Goal: Contribute content

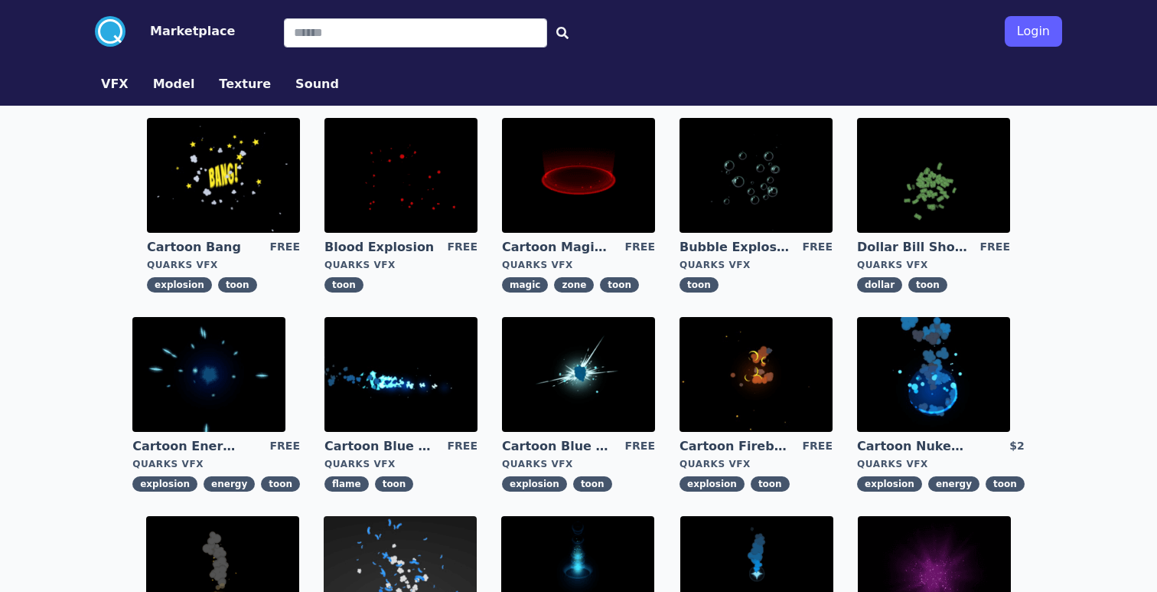
click at [114, 86] on button "VFX" at bounding box center [115, 84] width 28 height 18
click at [112, 80] on button "VFX" at bounding box center [115, 84] width 28 height 18
click at [112, 84] on button "VFX" at bounding box center [115, 84] width 28 height 18
click at [118, 86] on button "VFX" at bounding box center [115, 84] width 28 height 18
click at [178, 151] on img at bounding box center [223, 175] width 153 height 115
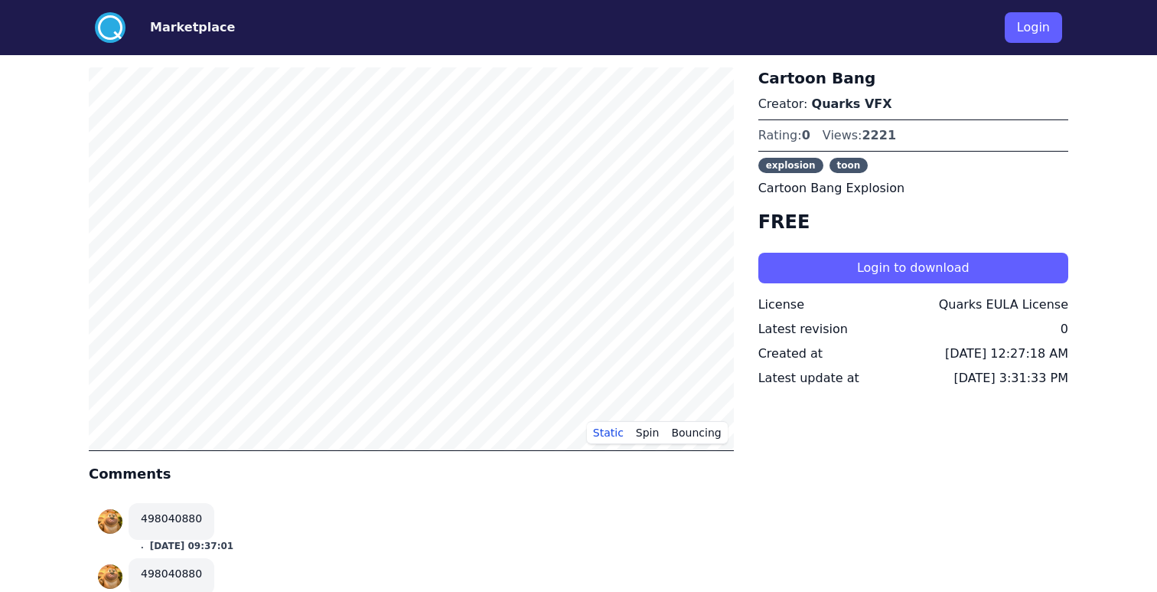
click at [161, 26] on button "Marketplace" at bounding box center [192, 27] width 85 height 18
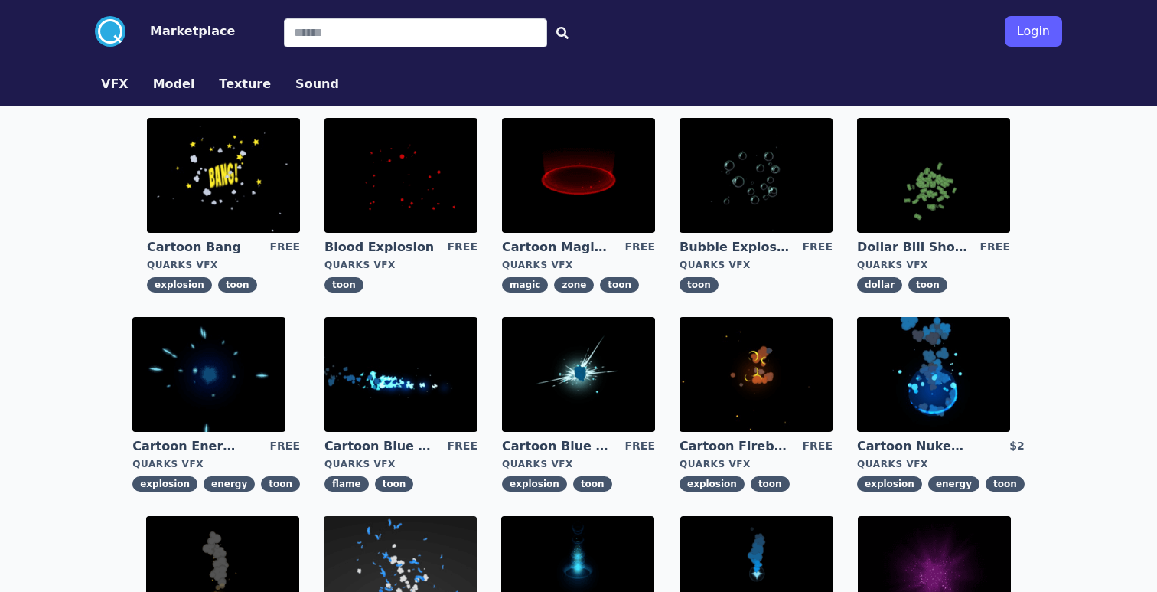
click at [132, 81] on link "VFX" at bounding box center [115, 84] width 52 height 18
click at [1050, 31] on button "Login" at bounding box center [1033, 31] width 57 height 31
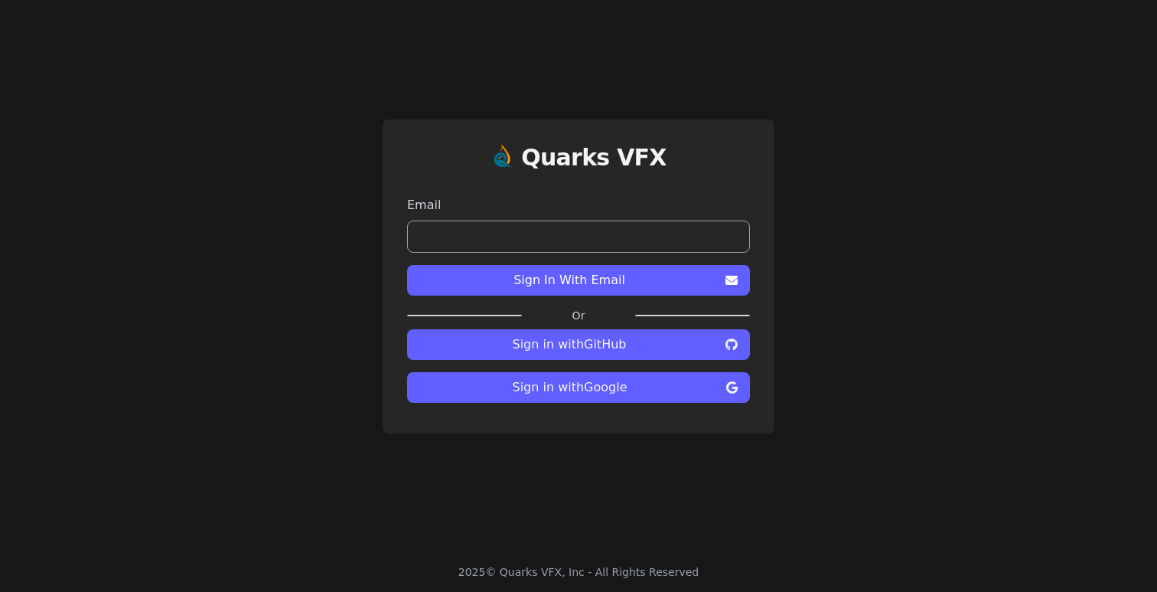
click at [552, 390] on span "Sign in with Google" at bounding box center [569, 387] width 301 height 18
click at [551, 390] on span "Sign in with Google" at bounding box center [569, 387] width 301 height 18
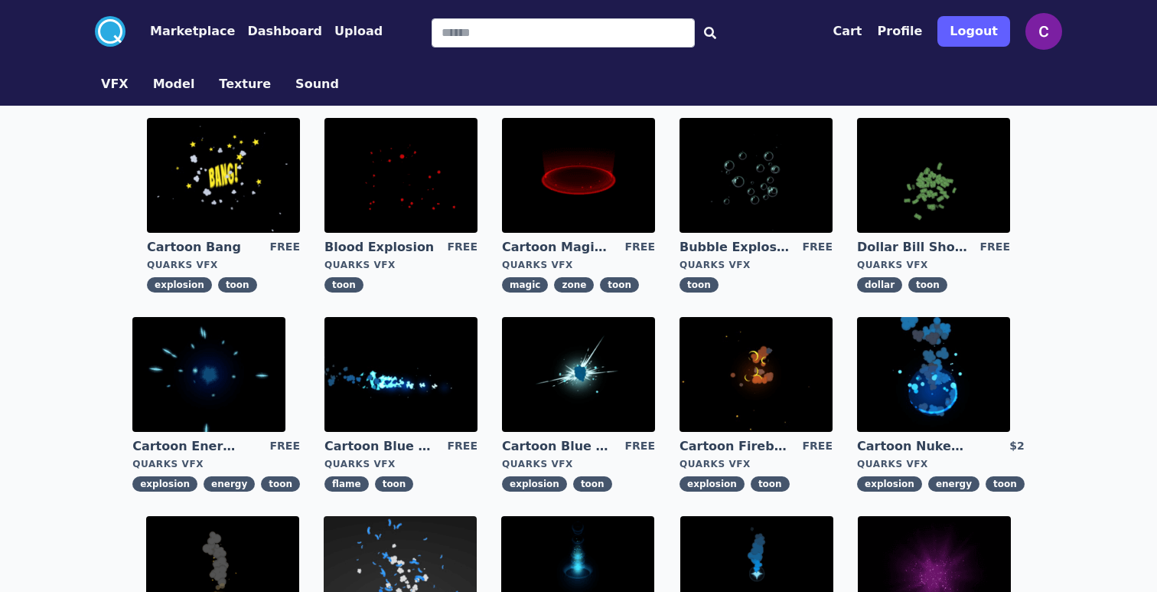
click at [276, 37] on button "Dashboard" at bounding box center [284, 31] width 75 height 18
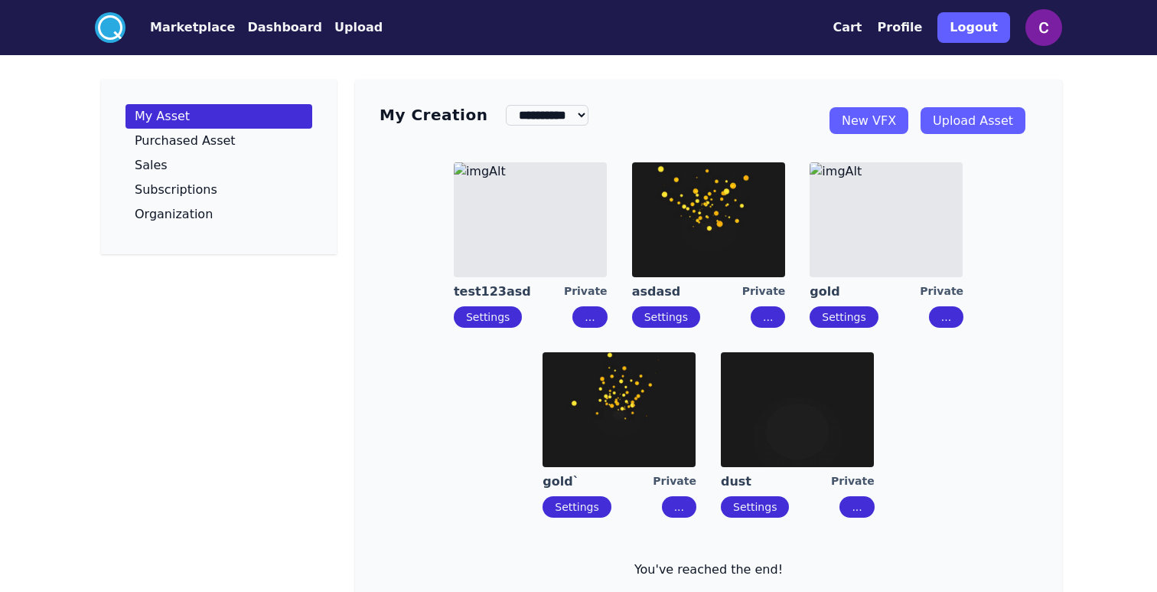
click at [872, 114] on link "New VFX" at bounding box center [869, 120] width 79 height 27
